Goal: Task Accomplishment & Management: Manage account settings

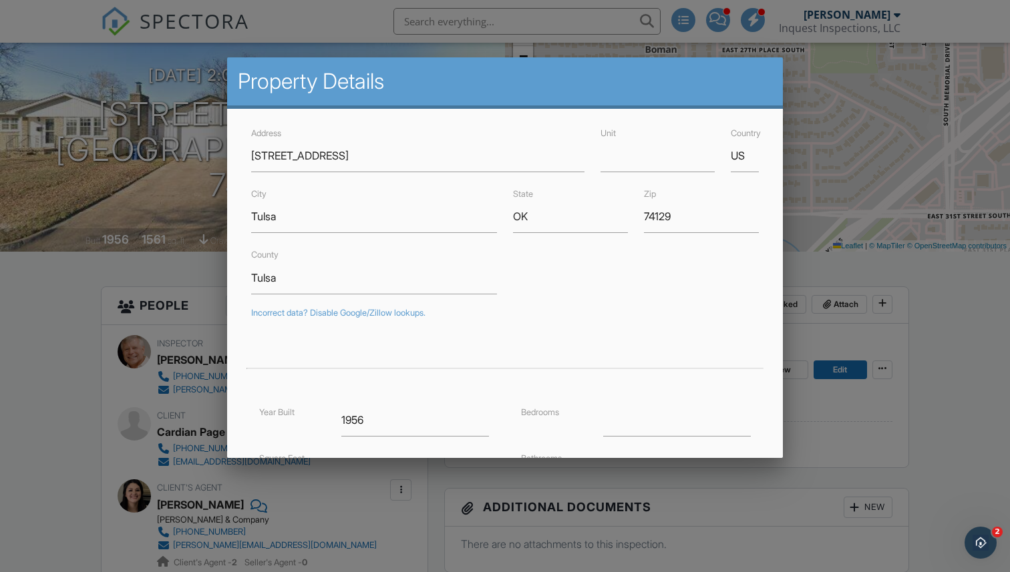
click at [841, 292] on div at bounding box center [505, 290] width 1010 height 715
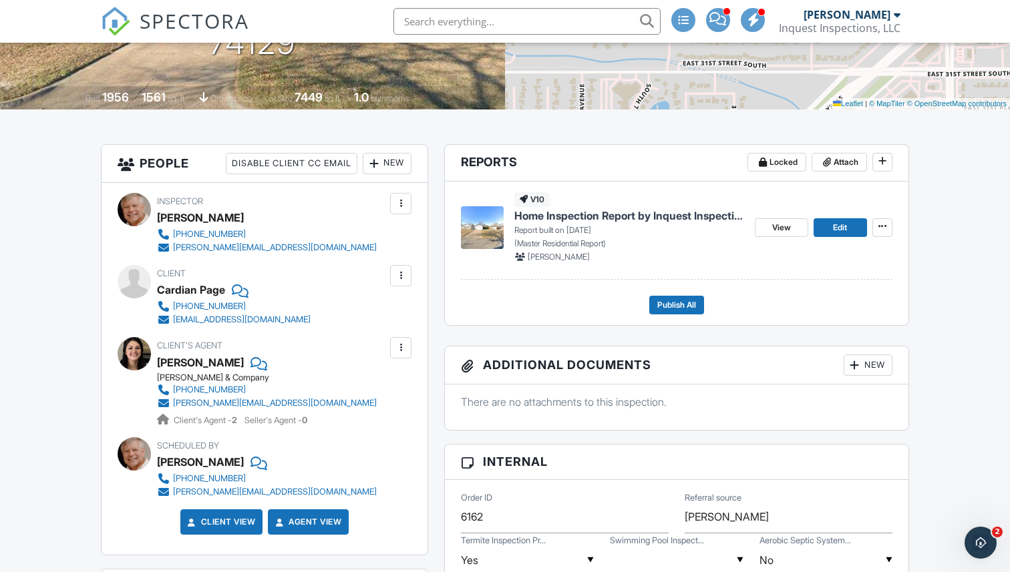
scroll to position [292, 0]
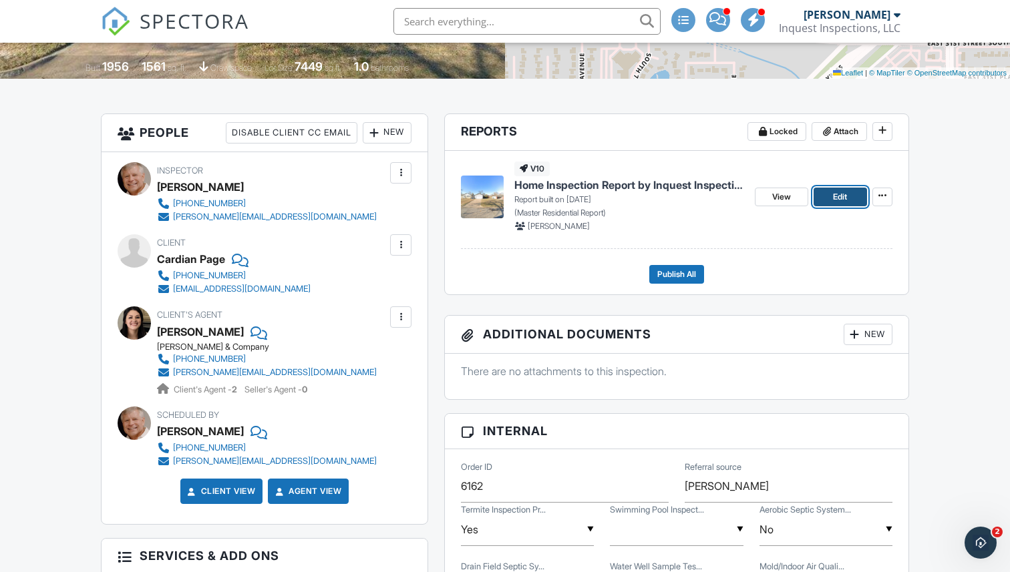
click at [833, 192] on span "Edit" at bounding box center [840, 196] width 14 height 13
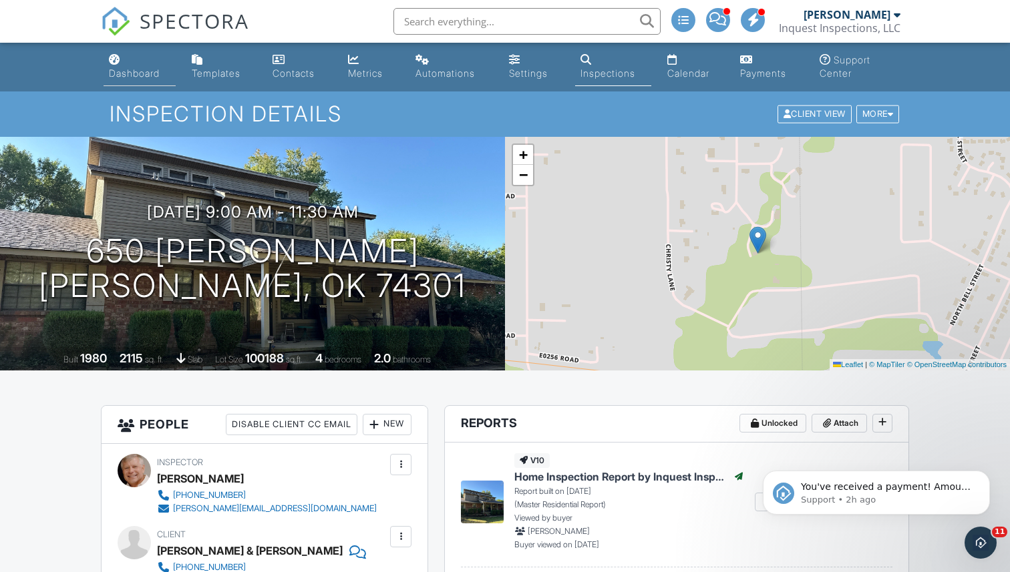
click at [140, 76] on div "Dashboard" at bounding box center [134, 72] width 51 height 11
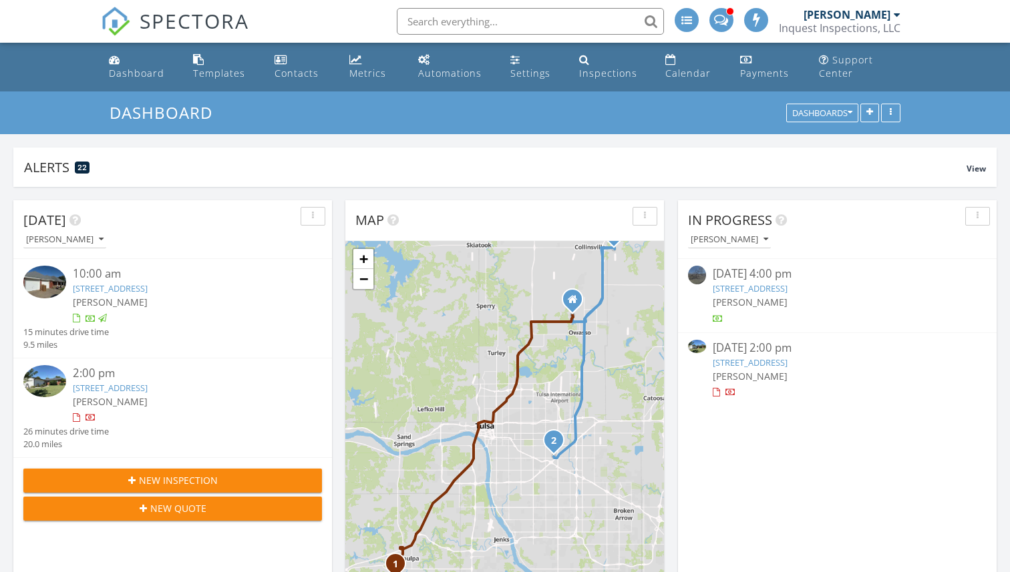
click at [50, 359] on div "2:00 pm 7453 E 30th St, Tulsa, OK 74129 Todd Willis 26 minutes drive time 20.0 …" at bounding box center [172, 408] width 319 height 99
click at [43, 393] on img at bounding box center [44, 381] width 43 height 32
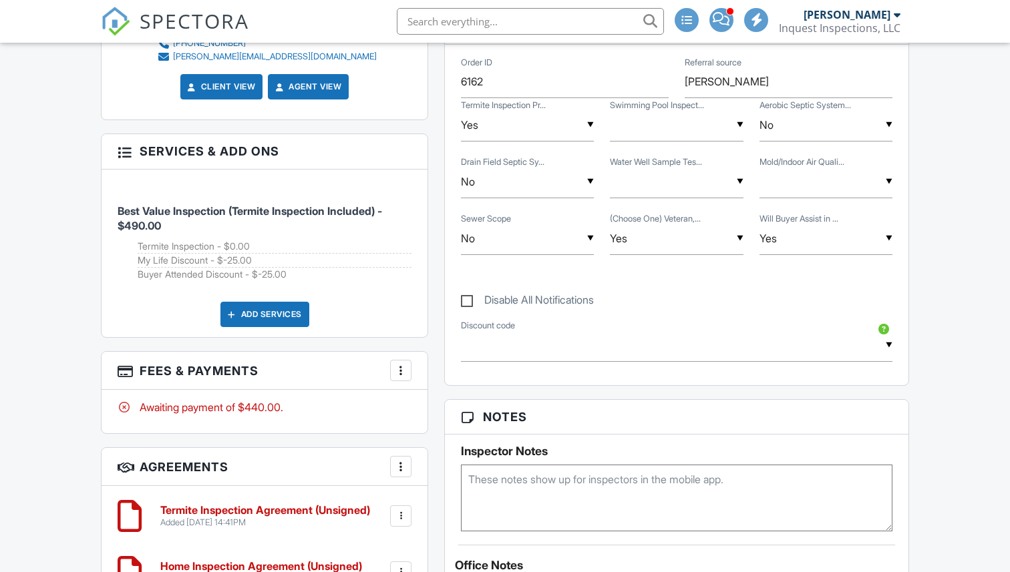
scroll to position [803, 0]
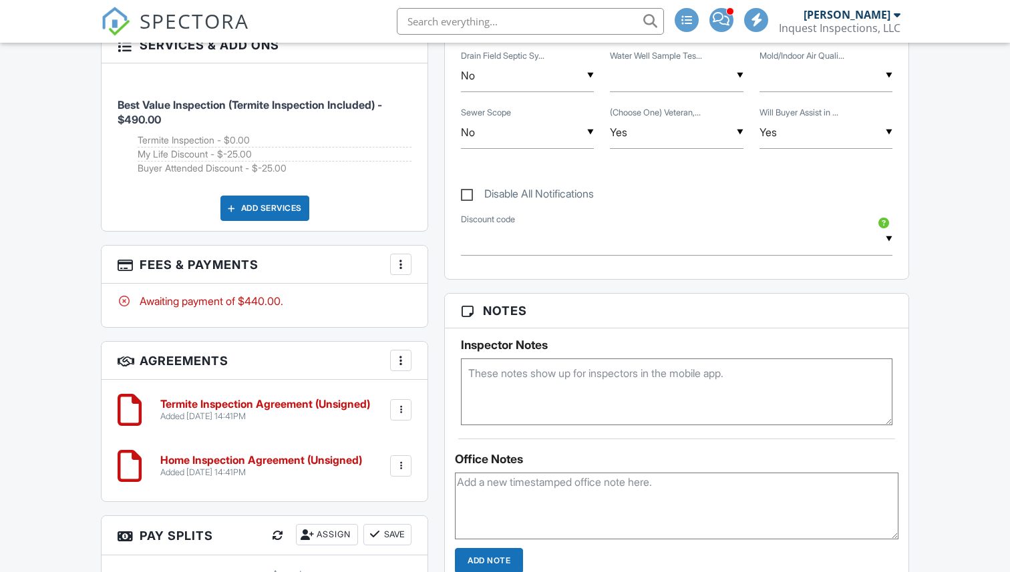
click at [401, 262] on div at bounding box center [400, 264] width 13 height 13
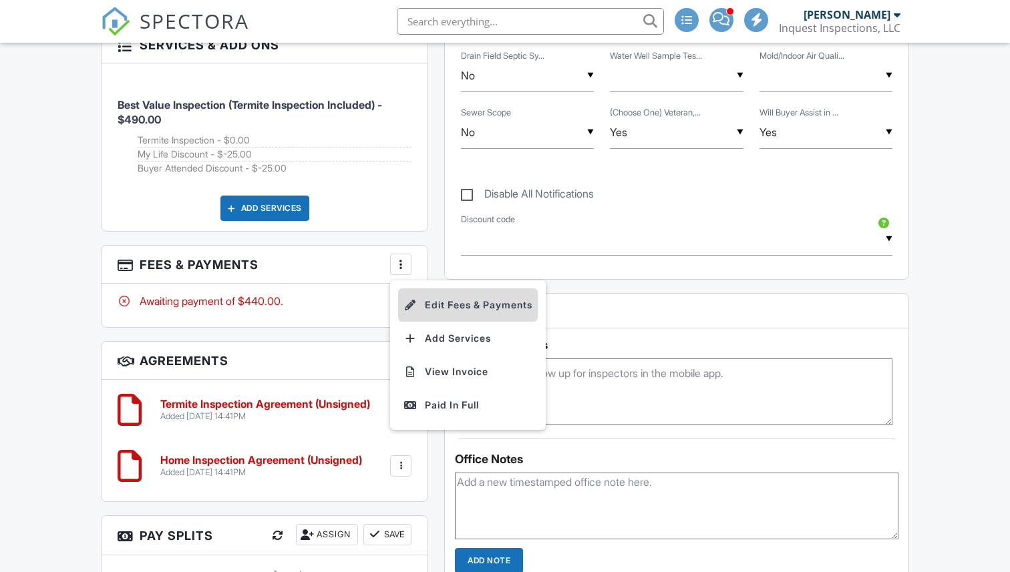
click at [429, 295] on li "Edit Fees & Payments" at bounding box center [468, 304] width 140 height 33
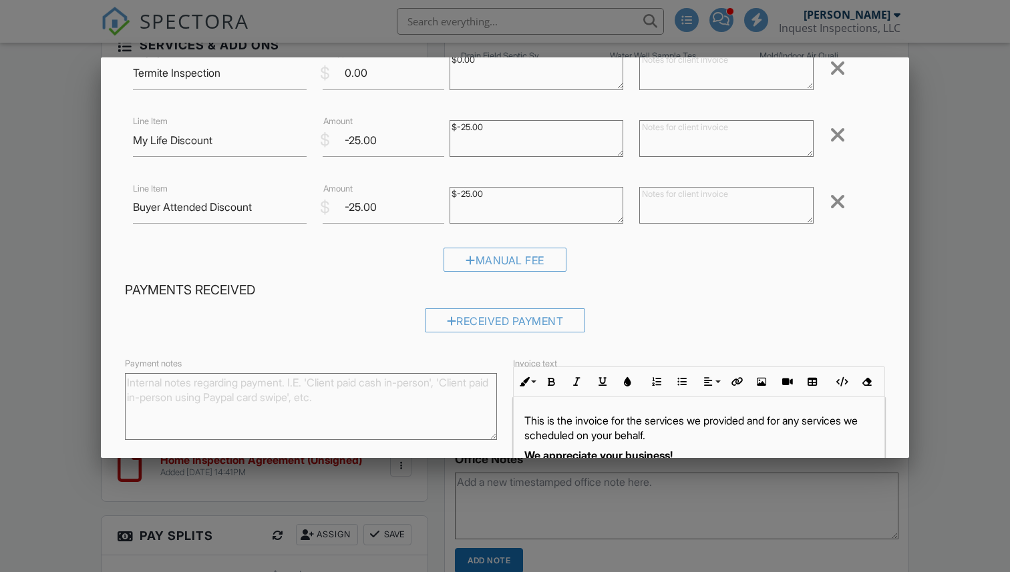
scroll to position [191, 0]
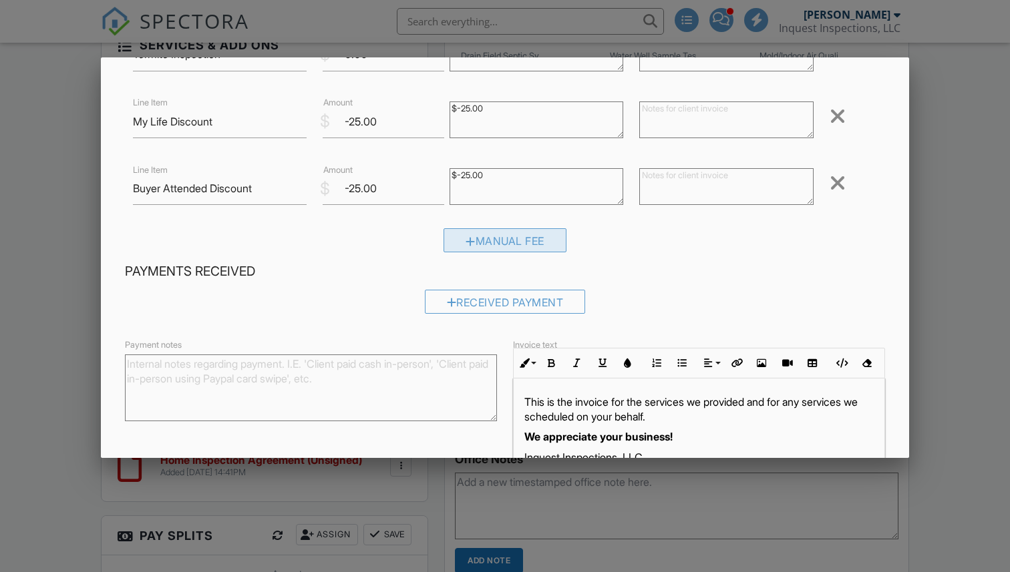
click at [487, 240] on div "Manual Fee" at bounding box center [504, 240] width 123 height 24
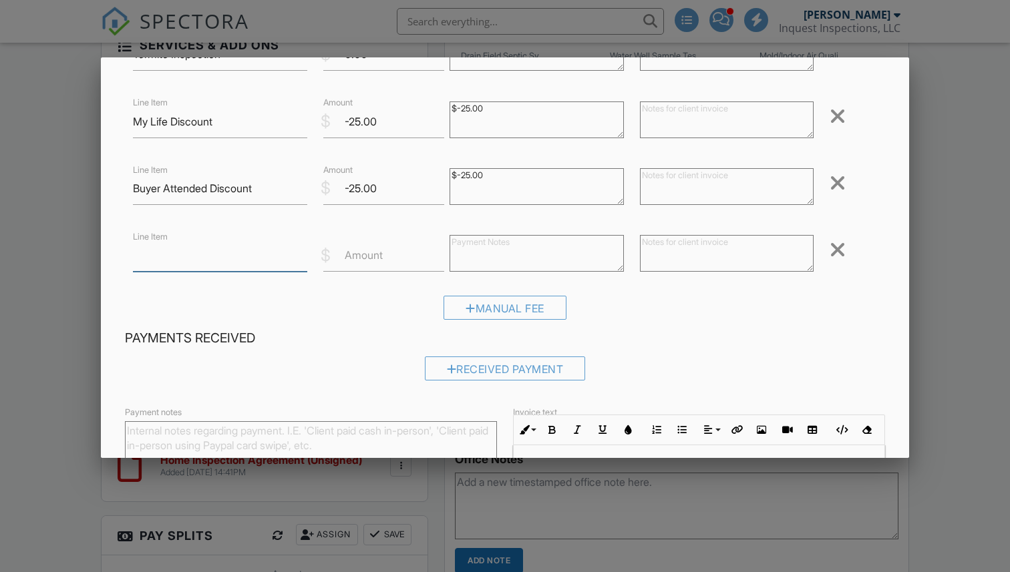
click at [258, 260] on input "Line Item" at bounding box center [220, 255] width 174 height 33
type input "CASH DISCOUNT"
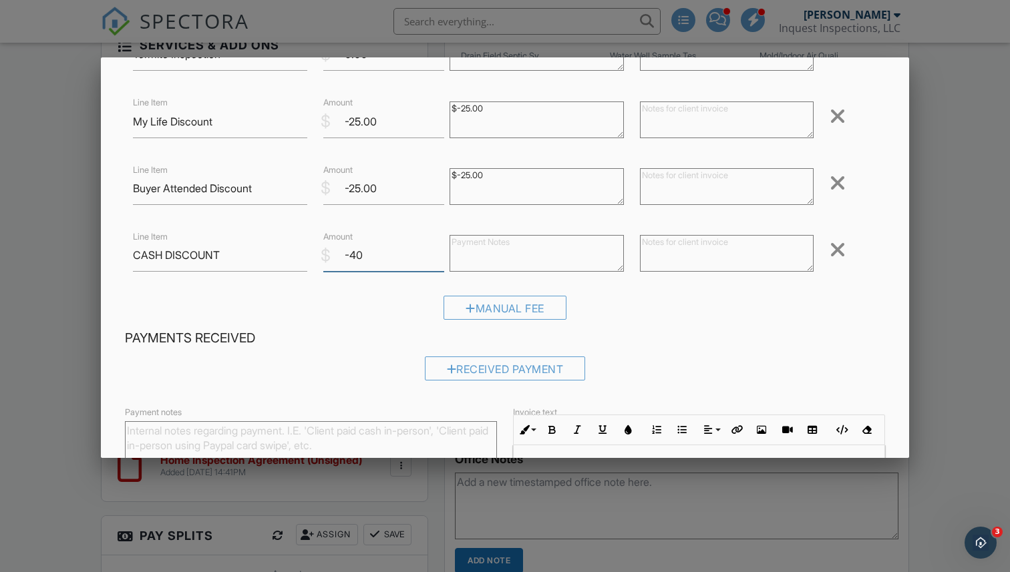
scroll to position [344, 0]
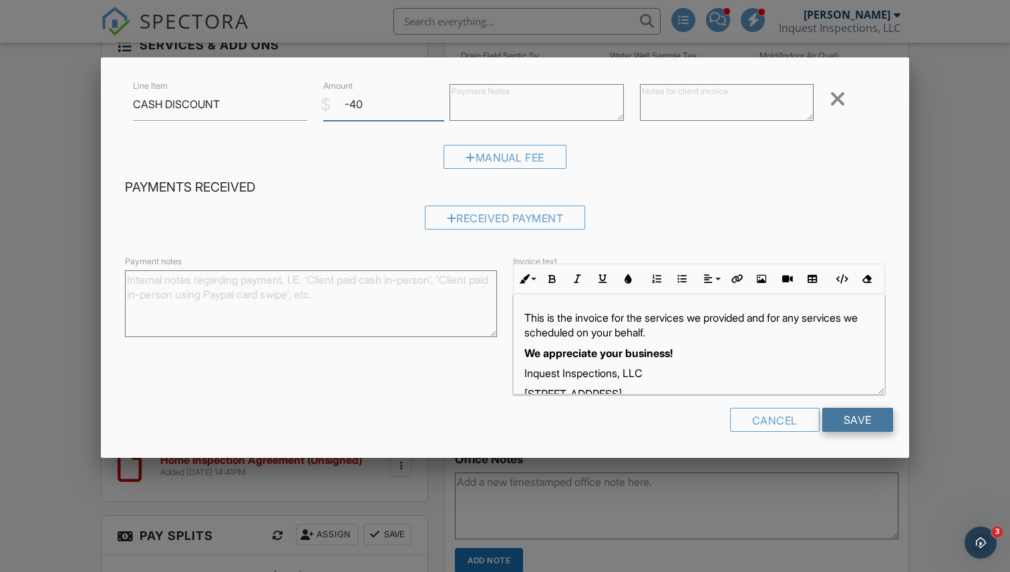
type input "-40"
click at [856, 415] on input "Save" at bounding box center [857, 420] width 71 height 24
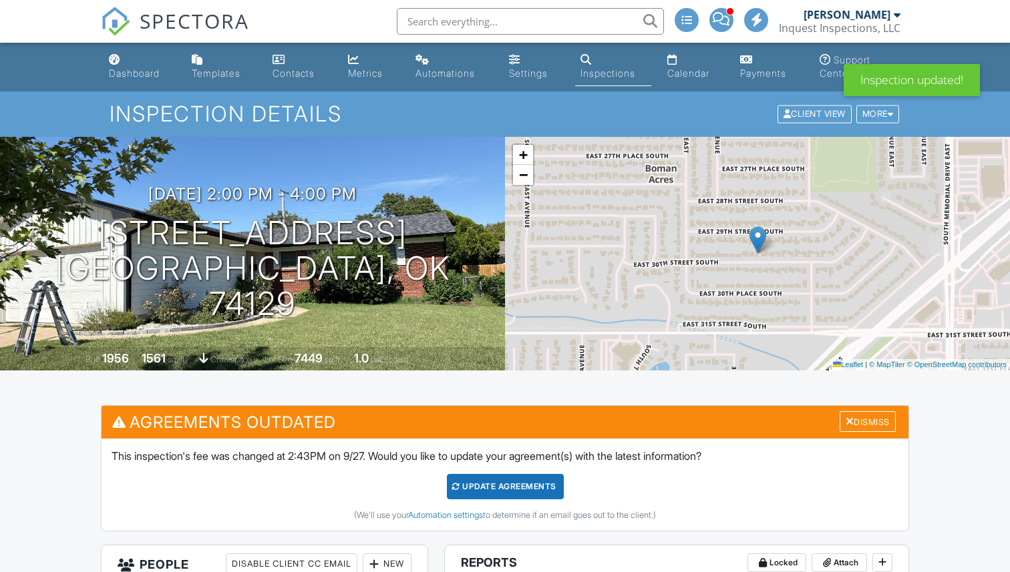
click at [495, 488] on div "Update Agreements" at bounding box center [505, 486] width 117 height 25
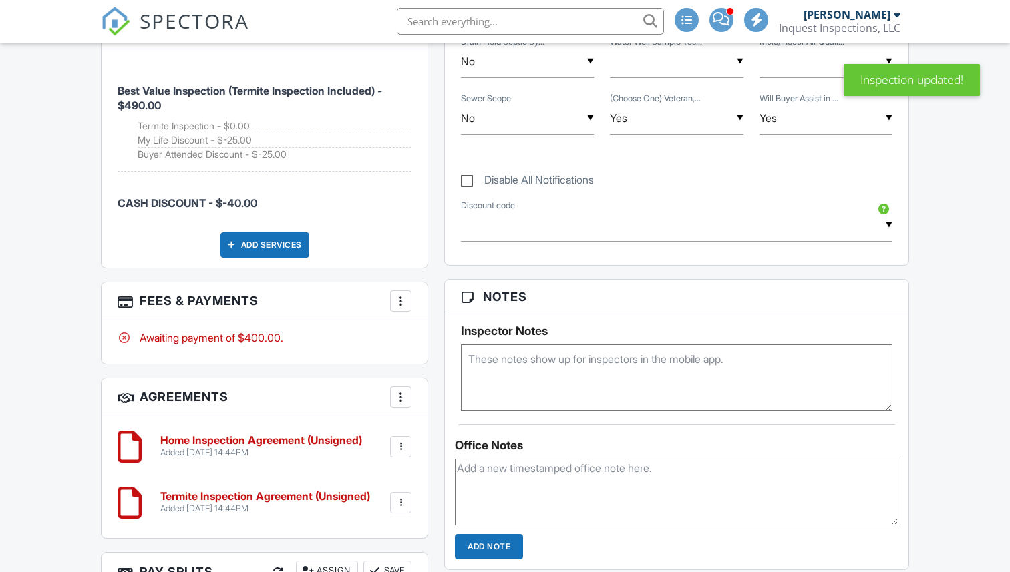
scroll to position [923, 0]
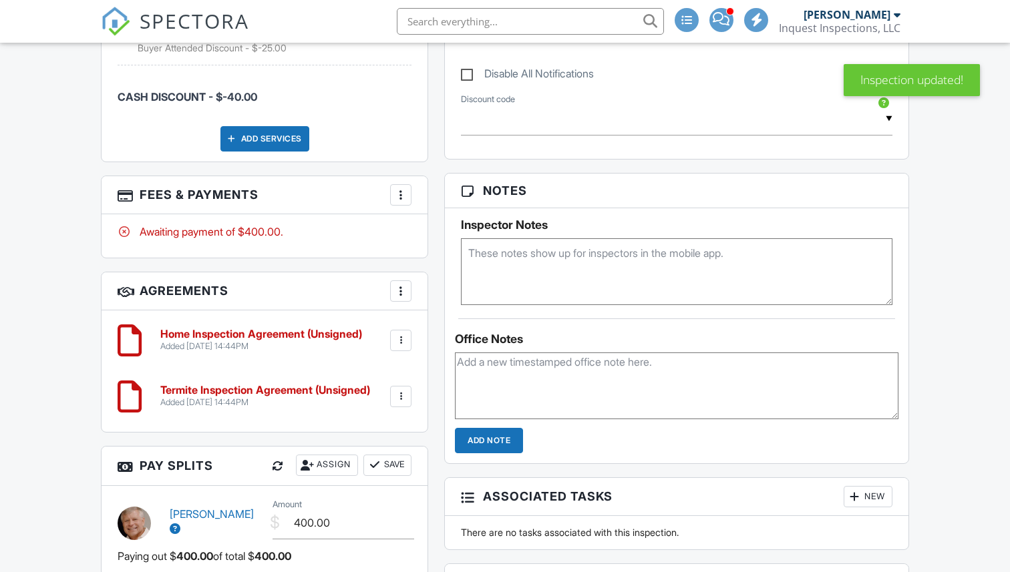
click at [401, 194] on div at bounding box center [400, 194] width 13 height 13
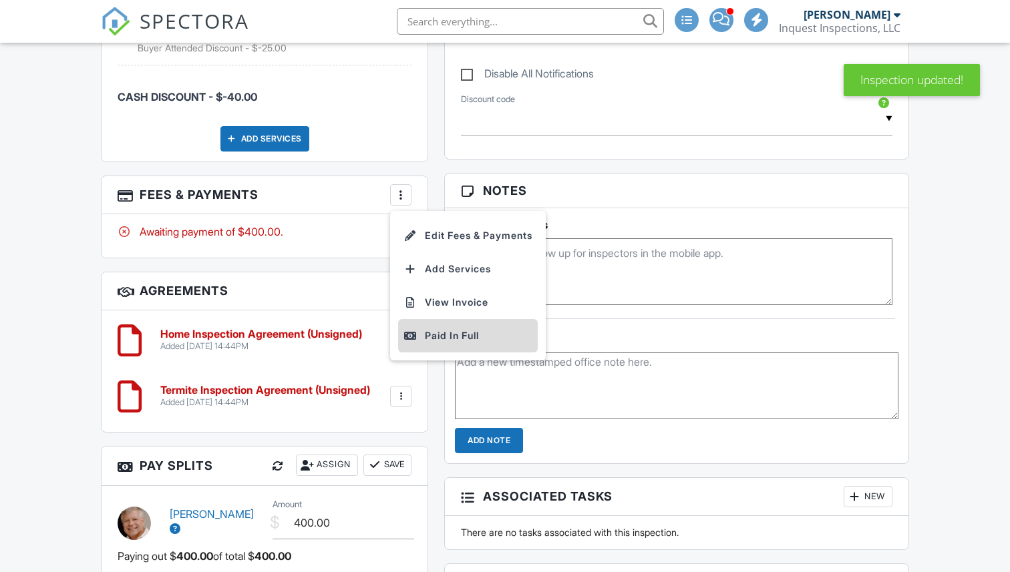
scroll to position [0, 0]
click at [430, 330] on div "Paid In Full" at bounding box center [467, 336] width 129 height 16
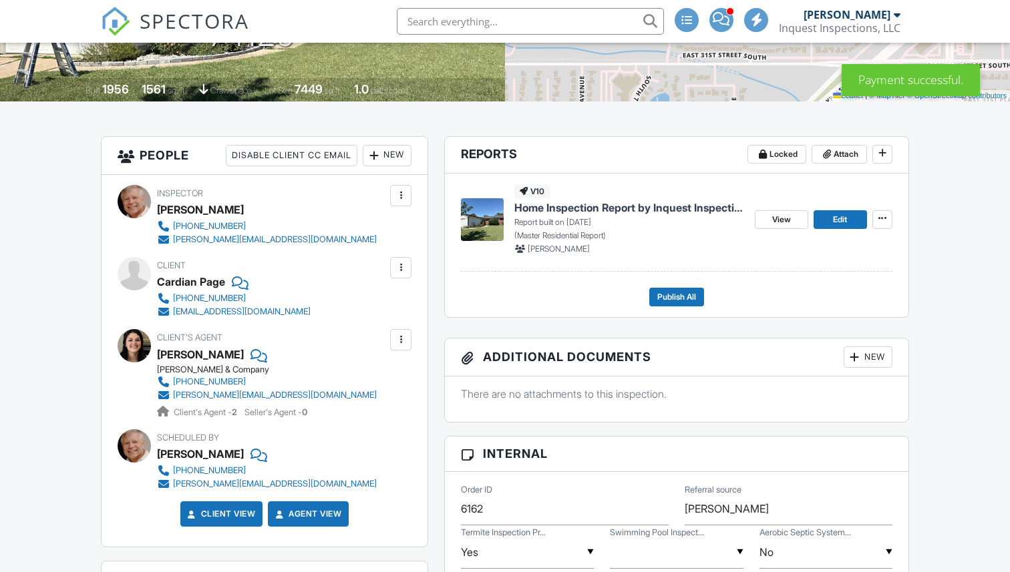
scroll to position [277, 0]
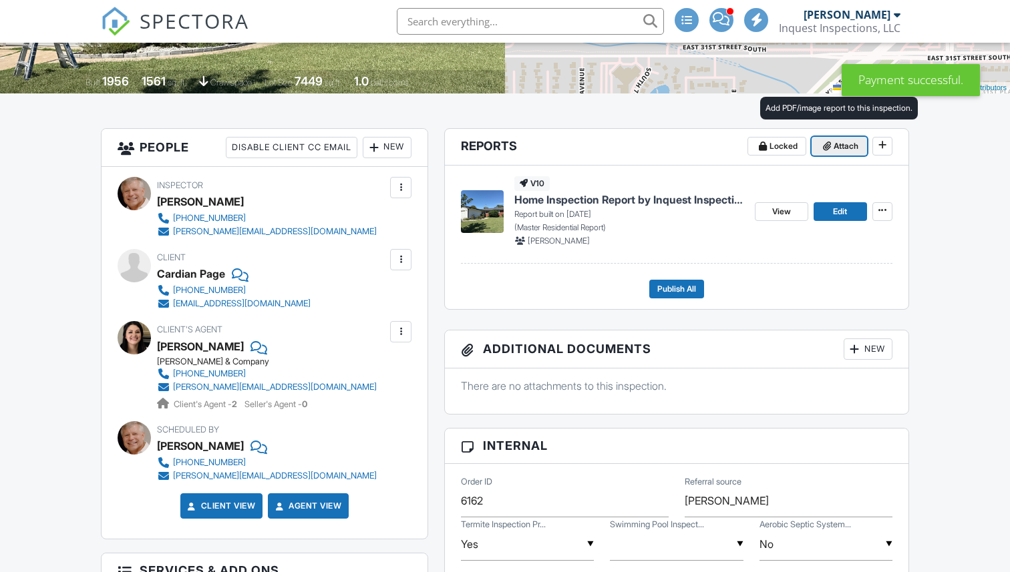
click at [824, 147] on icon at bounding box center [827, 146] width 8 height 9
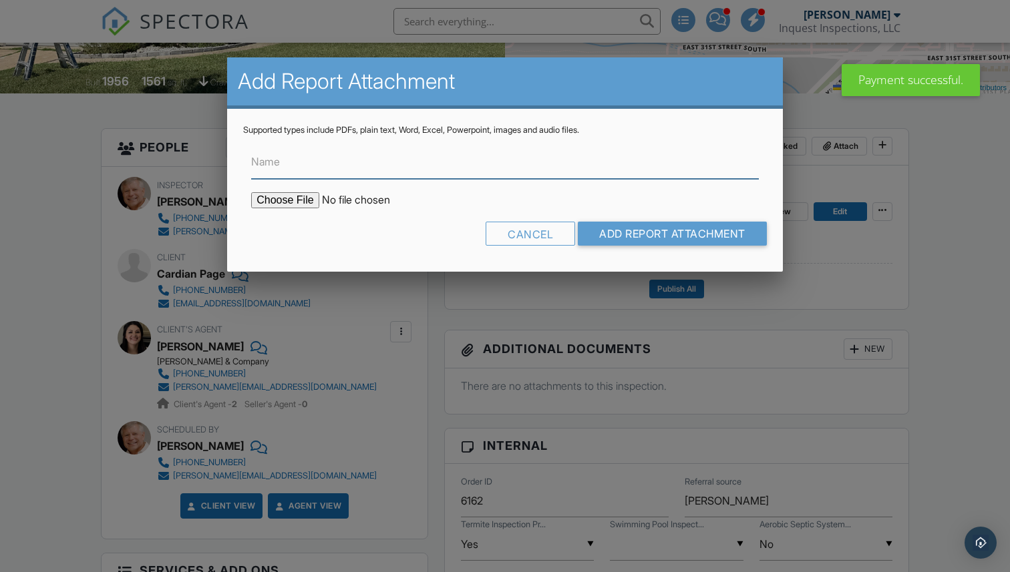
click at [396, 157] on input "Name" at bounding box center [504, 162] width 507 height 33
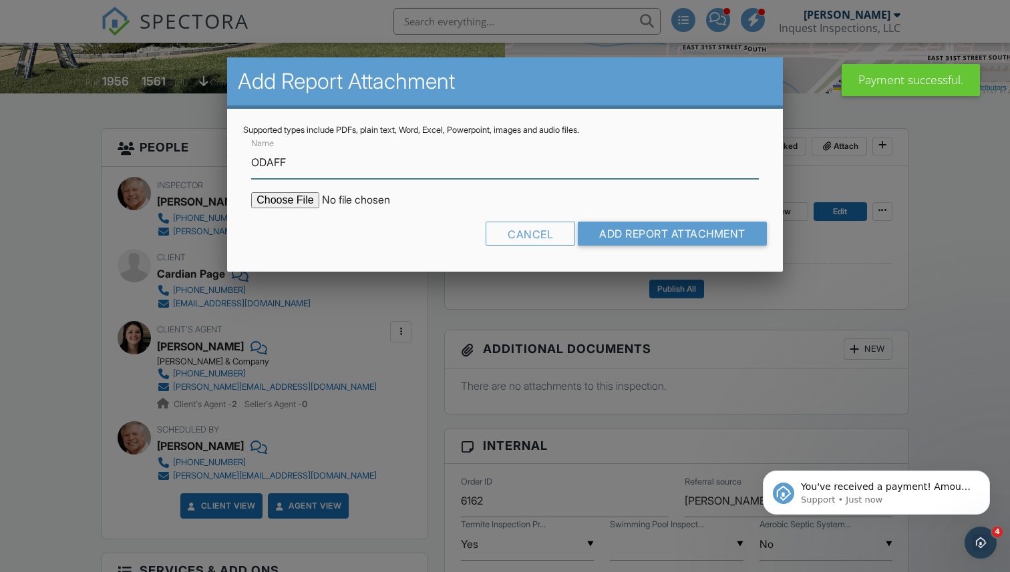
scroll to position [0, 0]
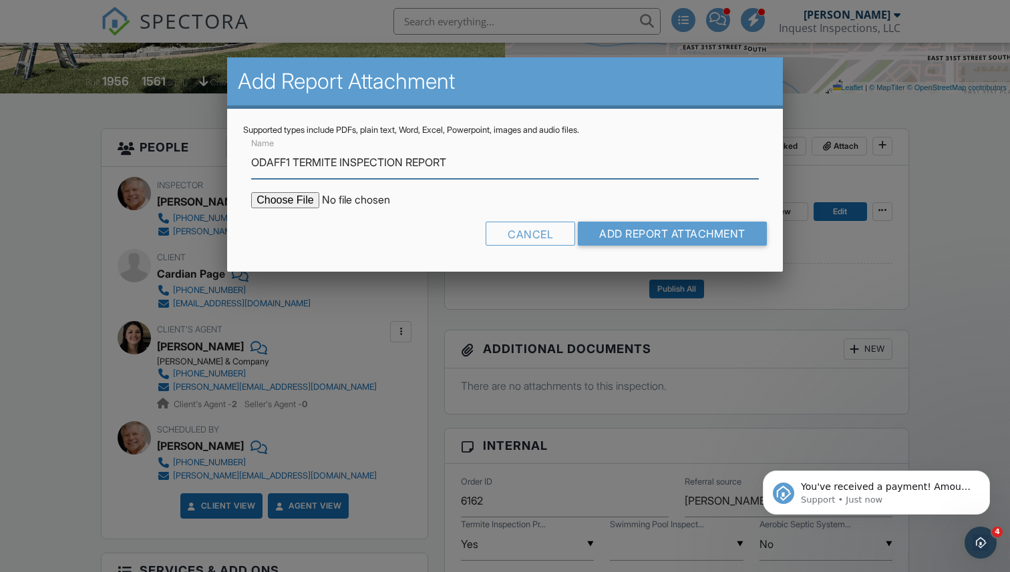
type input "ODAFF1 TERMITE INSPECTION REPORT"
click at [292, 201] on input "file" at bounding box center [364, 200] width 227 height 16
type input "C:\fakepath\Cardian Page ODAFF1 Termite Inspection .pdf"
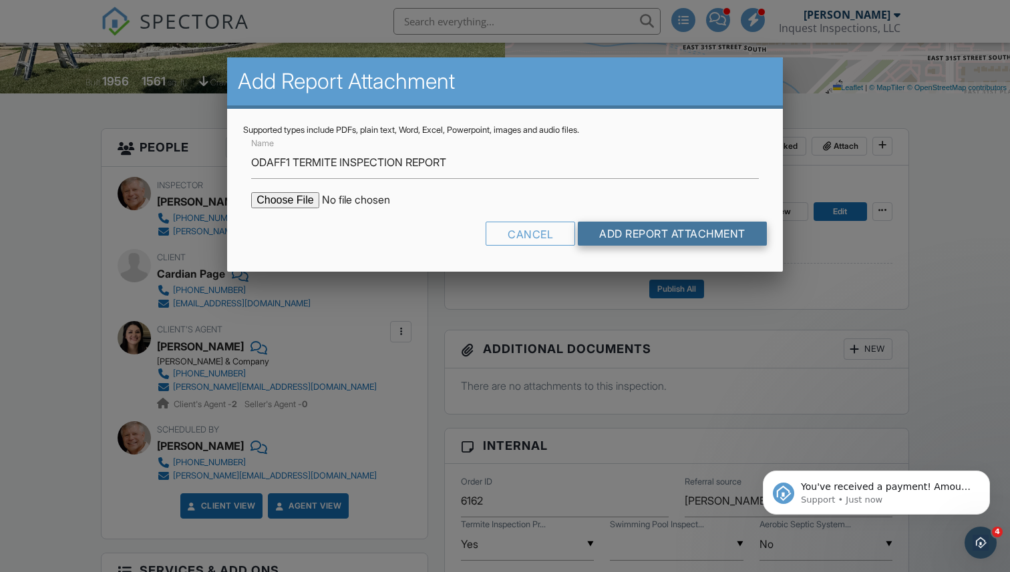
click at [638, 234] on input "Add Report Attachment" at bounding box center [672, 234] width 189 height 24
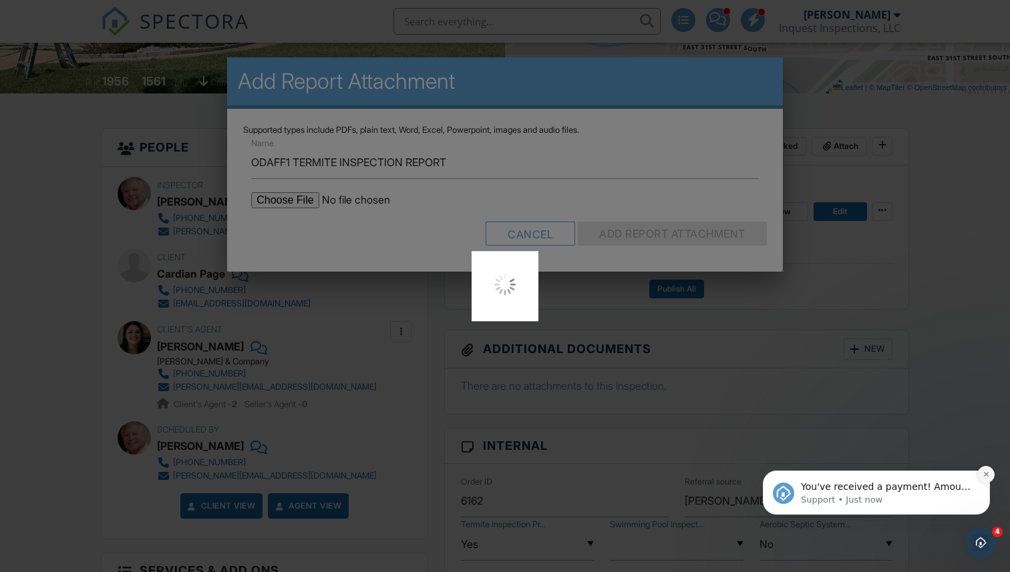
click at [985, 473] on icon "Dismiss notification" at bounding box center [985, 474] width 7 height 7
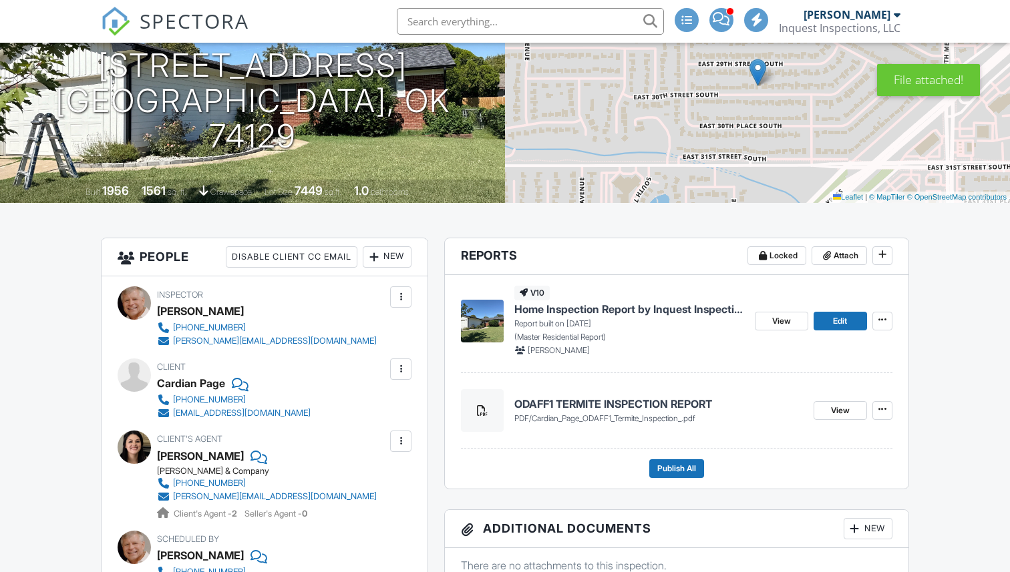
scroll to position [138, 0]
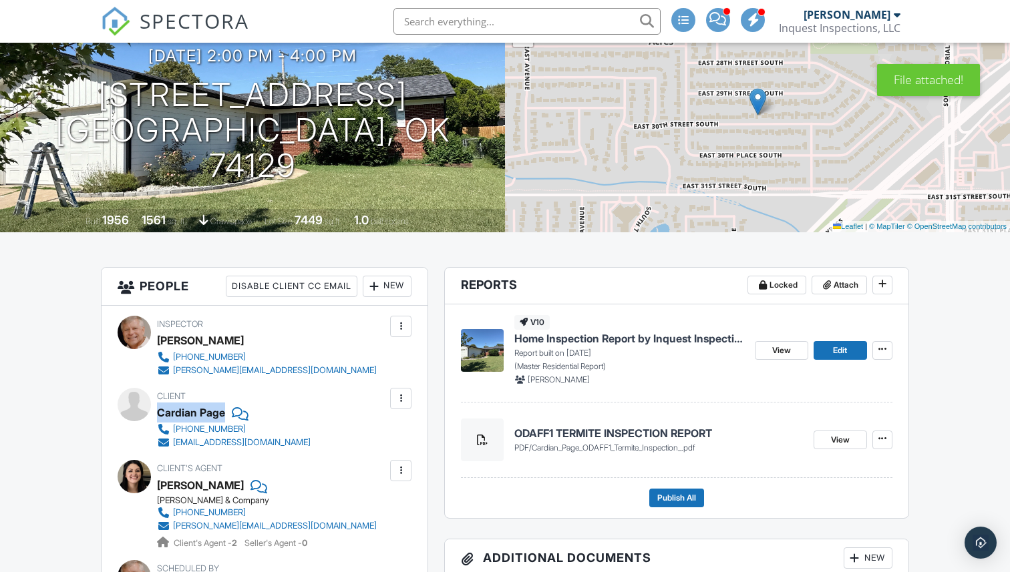
drag, startPoint x: 189, startPoint y: 411, endPoint x: 228, endPoint y: 411, distance: 39.4
click at [228, 411] on div "Cardian Page" at bounding box center [239, 413] width 164 height 20
copy div "Cardian Page"
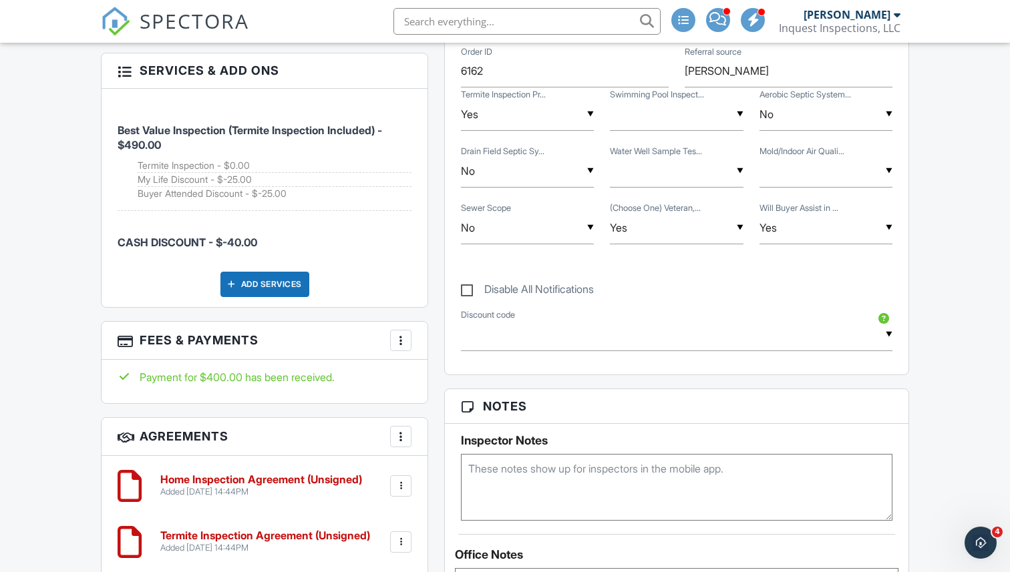
scroll to position [811, 0]
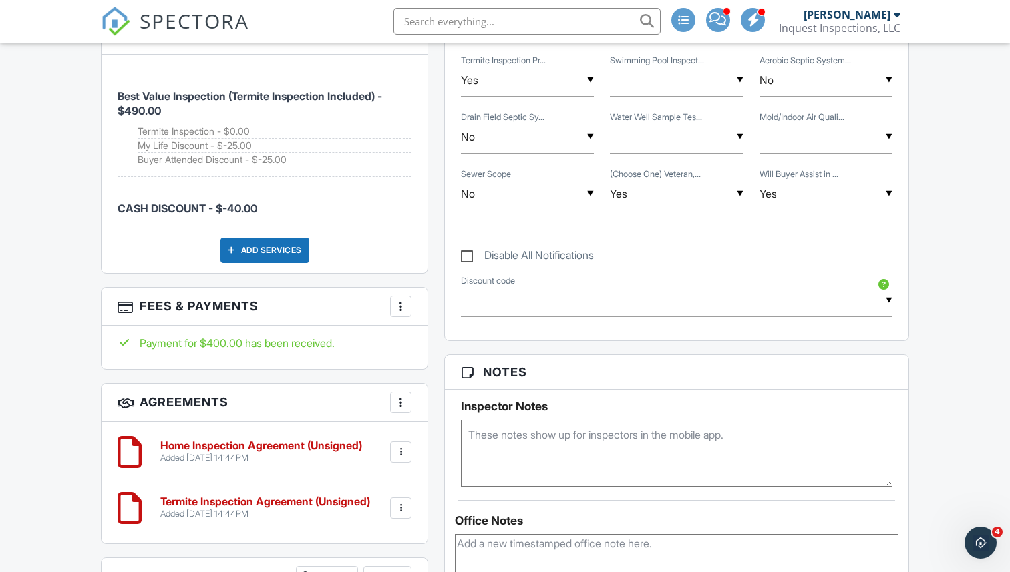
click at [403, 304] on div at bounding box center [400, 306] width 13 height 13
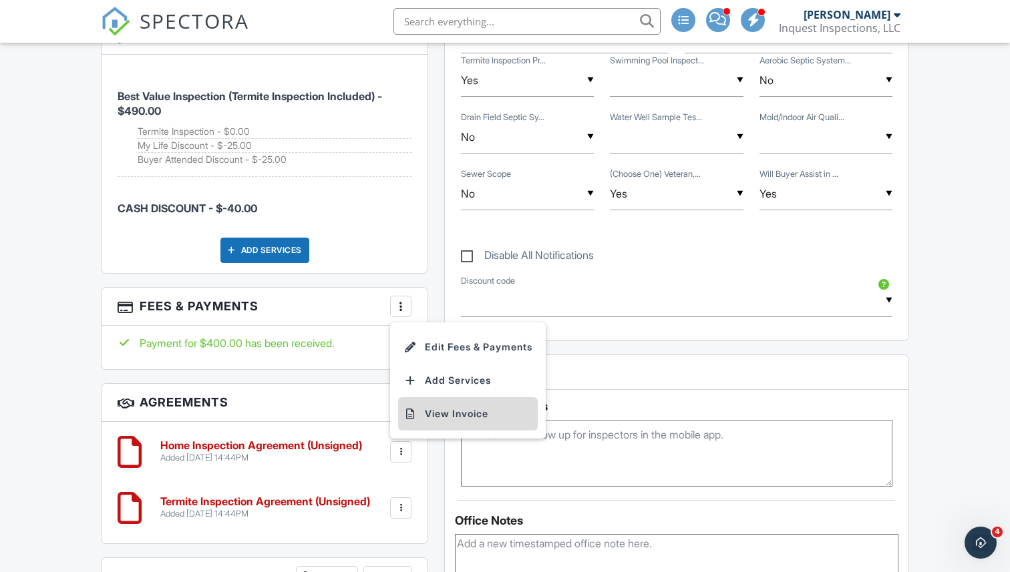
click at [441, 415] on li "View Invoice" at bounding box center [468, 413] width 140 height 33
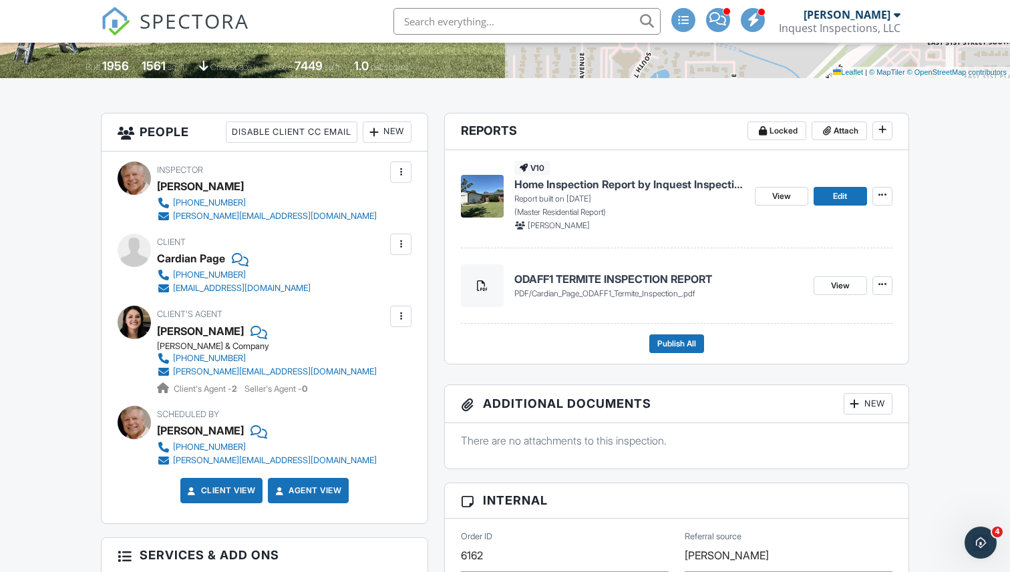
scroll to position [308, 0]
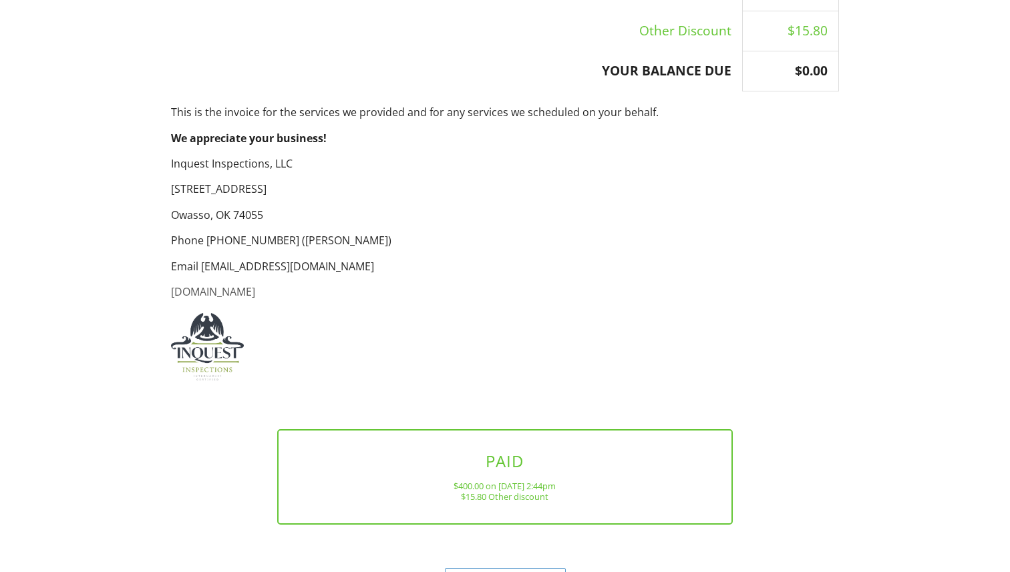
scroll to position [665, 0]
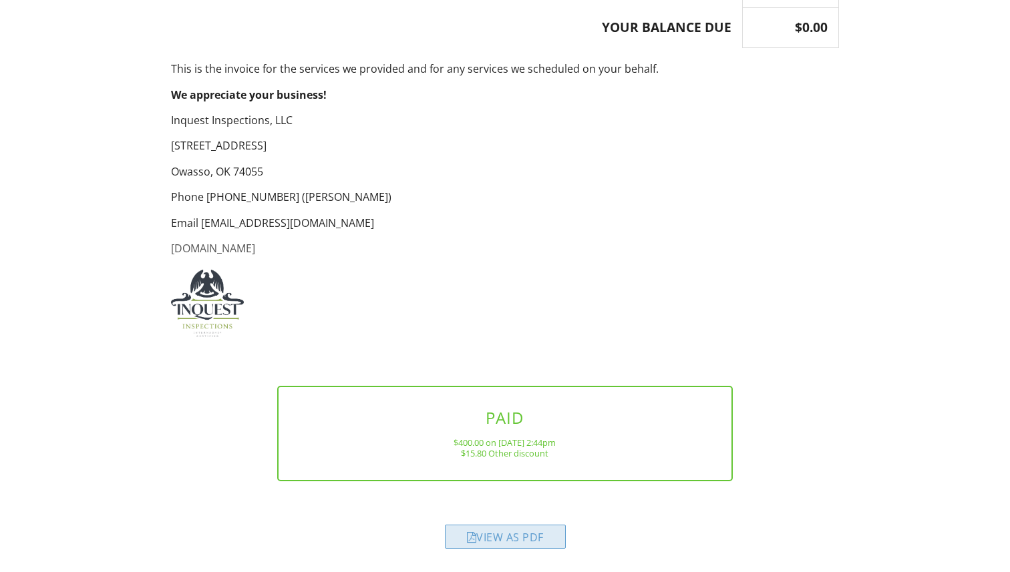
click at [494, 538] on div "View as PDF" at bounding box center [505, 537] width 121 height 24
